Goal: Obtain resource: Obtain resource

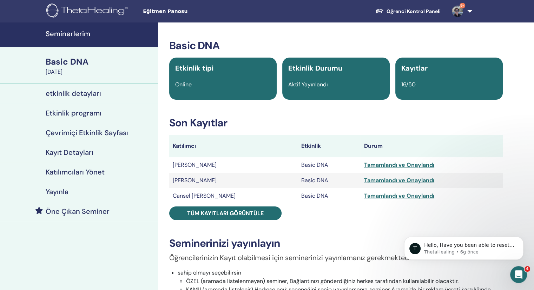
drag, startPoint x: 412, startPoint y: 17, endPoint x: 412, endPoint y: 13, distance: 3.9
click at [412, 17] on link "Öğrenci Kontrol Paneli" at bounding box center [408, 11] width 77 height 13
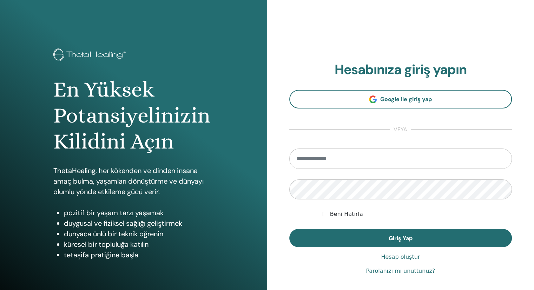
type input "**********"
click at [400, 251] on div "**********" at bounding box center [401, 169] width 223 height 214
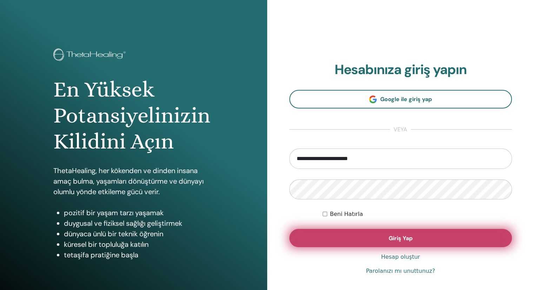
click at [402, 244] on button "Giriş Yap" at bounding box center [401, 238] width 223 height 18
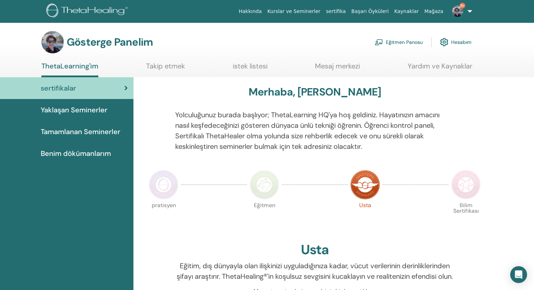
click at [406, 45] on font "Eğitmen Panosu" at bounding box center [404, 42] width 37 height 6
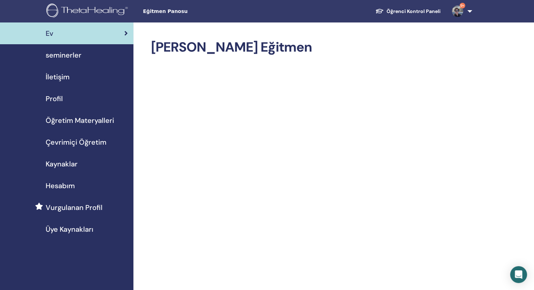
click at [405, 12] on link "Öğrenci Kontrol Paneli" at bounding box center [408, 11] width 77 height 13
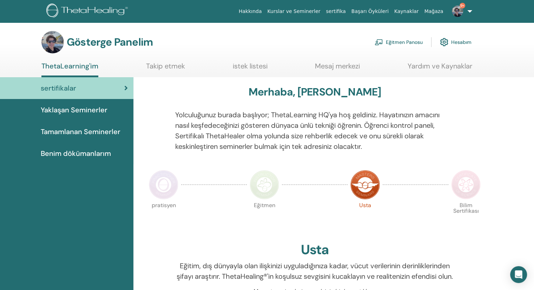
click at [207, 125] on font "Yolculuğunuz burada başlıyor; ThetaLearning HQ'ya hoş geldiniz. Hayatınızın ama…" at bounding box center [307, 130] width 265 height 41
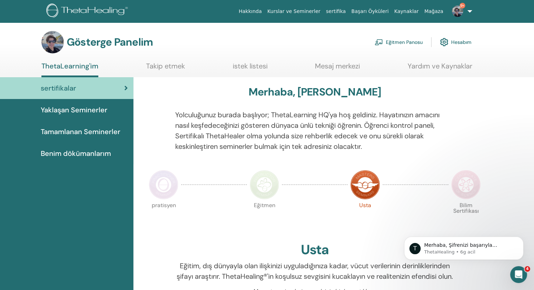
click at [70, 152] on font "Benim dökümanlarım" at bounding box center [76, 153] width 70 height 9
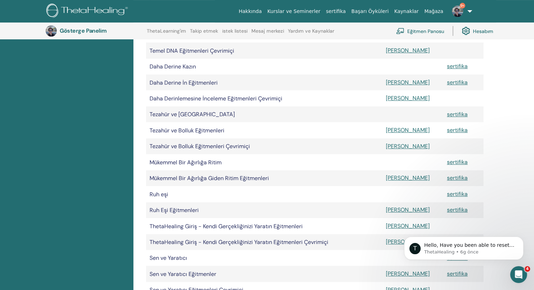
scroll to position [228, 0]
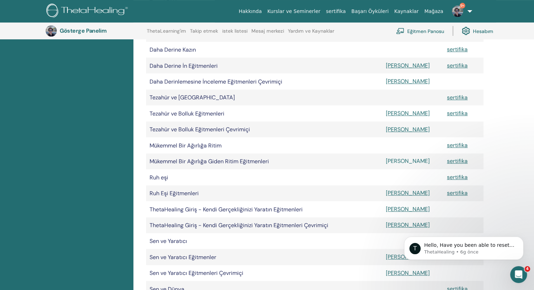
click at [392, 165] on font "[PERSON_NAME]" at bounding box center [408, 160] width 44 height 7
